Goal: Check status: Check status

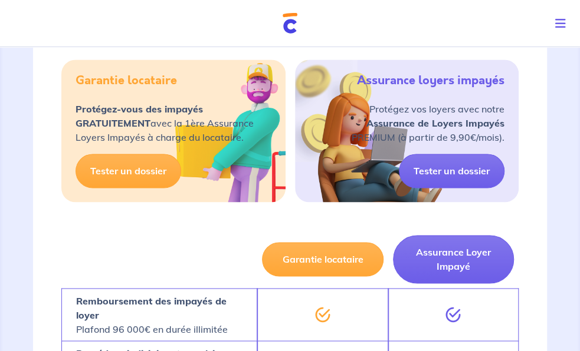
scroll to position [472, 0]
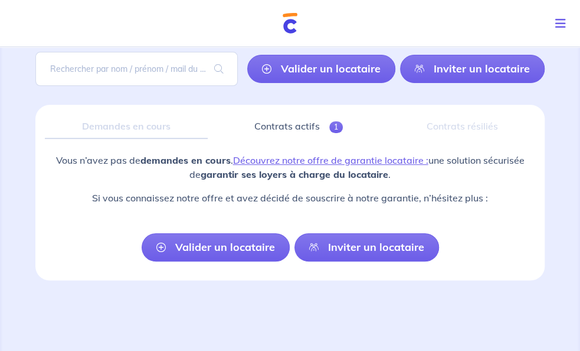
scroll to position [99, 0]
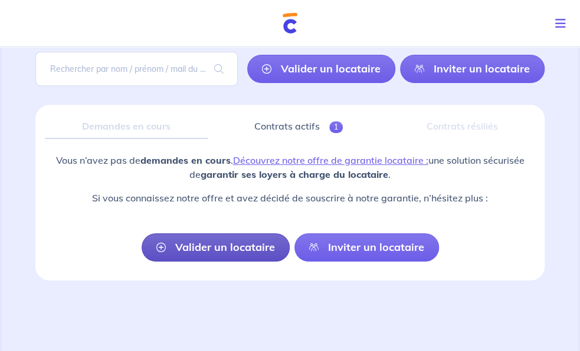
click at [285, 262] on link "Valider un locataire" at bounding box center [216, 248] width 148 height 28
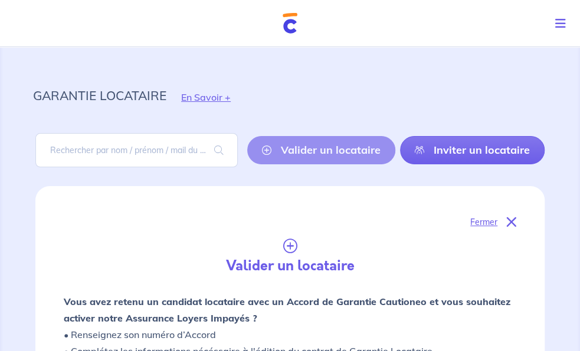
click at [0, 0] on span "3. Garantie Locataire" at bounding box center [0, 0] width 0 height 0
click at [0, 0] on link "Suivre mes dossiers" at bounding box center [0, 0] width 0 height 0
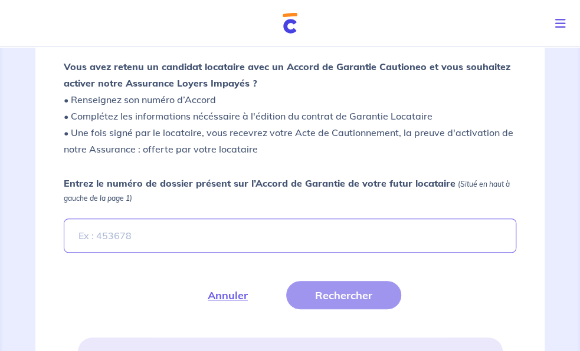
scroll to position [236, 0]
click at [0, 0] on link "1. Accueil" at bounding box center [0, 0] width 0 height 0
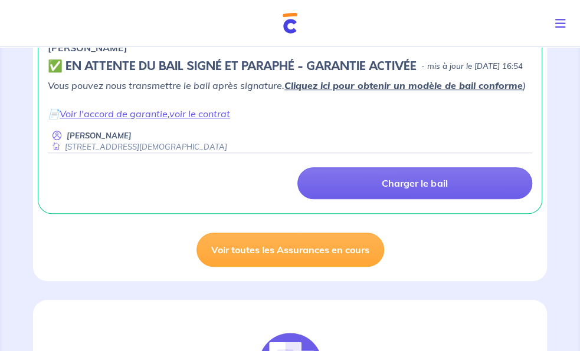
scroll to position [236, 0]
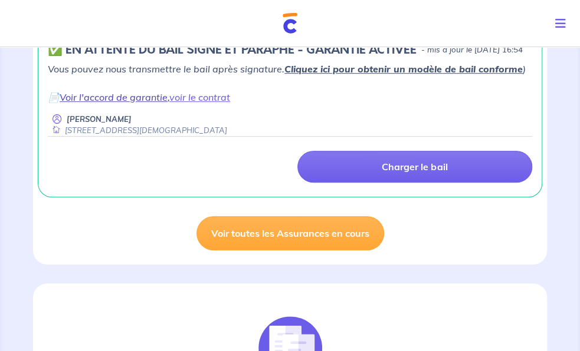
click at [167, 103] on link "Voir l'accord de garantie" at bounding box center [114, 97] width 108 height 12
